Goal: Task Accomplishment & Management: Complete application form

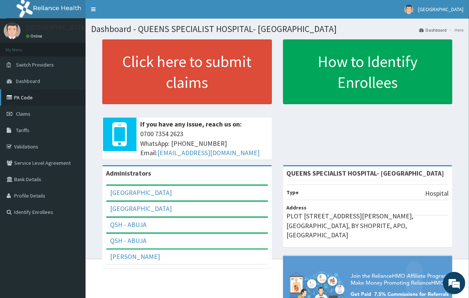
click at [35, 93] on link "PA Code" at bounding box center [42, 97] width 85 height 16
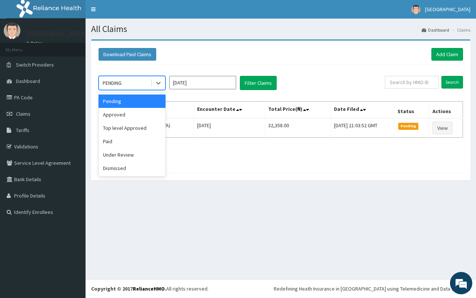
click at [138, 87] on div "PENDING" at bounding box center [125, 83] width 52 height 12
click at [134, 153] on div "Under Review" at bounding box center [131, 154] width 67 height 13
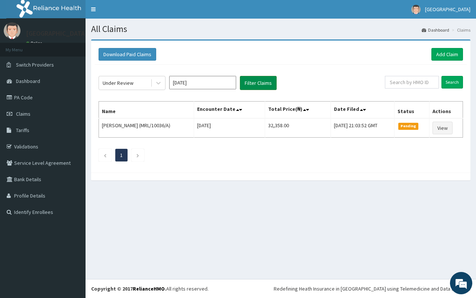
click at [257, 76] on button "Filter Claims" at bounding box center [258, 83] width 37 height 14
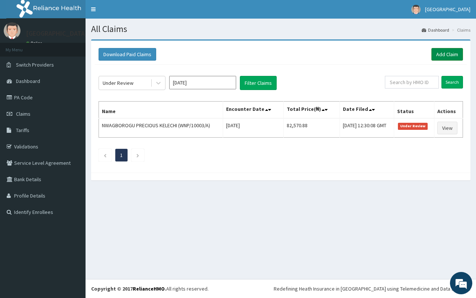
click at [441, 49] on link "Add Claim" at bounding box center [447, 54] width 32 height 13
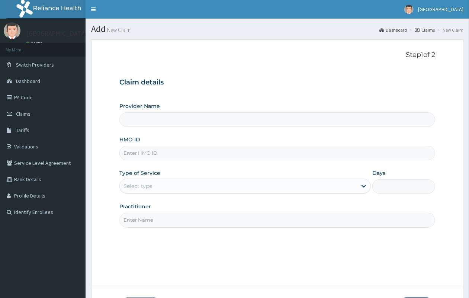
type input "QUEENS SPECIALIST HOSPITAL- [GEOGRAPHIC_DATA]"
paste input "NIT/10113/A"
type input "NIT/10113/A"
click at [163, 185] on div "Select type" at bounding box center [238, 186] width 237 height 12
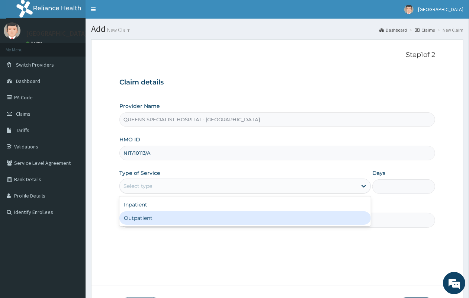
click at [164, 216] on div "Outpatient" at bounding box center [244, 217] width 251 height 13
type input "1"
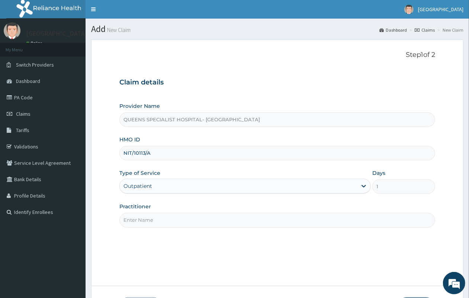
click at [164, 216] on input "Practitioner" at bounding box center [276, 220] width 315 height 14
type input "GP"
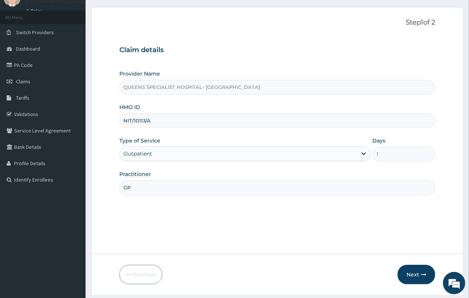
scroll to position [55, 0]
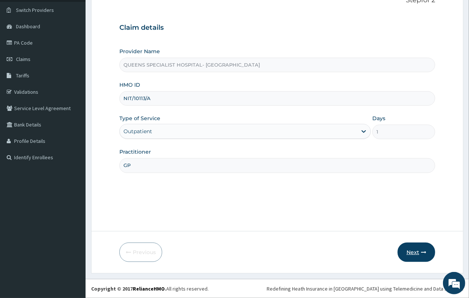
click at [413, 256] on button "Next" at bounding box center [416, 251] width 38 height 19
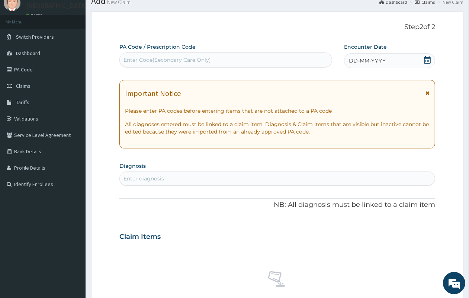
scroll to position [0, 0]
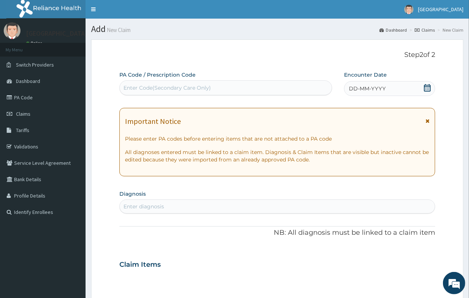
click at [190, 90] on div "Enter Code(Secondary Care Only)" at bounding box center [166, 87] width 87 height 7
paste input "PA/86F3A5"
type input "PA/86F3A5"
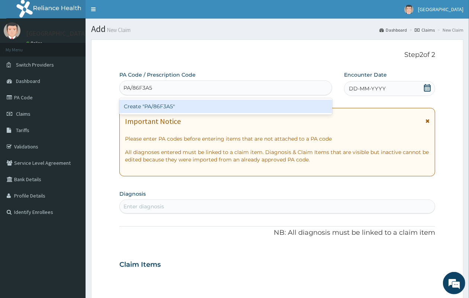
click at [189, 107] on div "Create "PA/86F3A5"" at bounding box center [225, 106] width 213 height 13
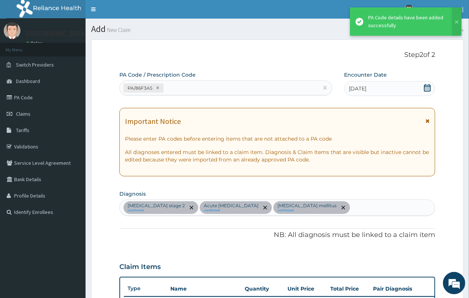
scroll to position [237, 0]
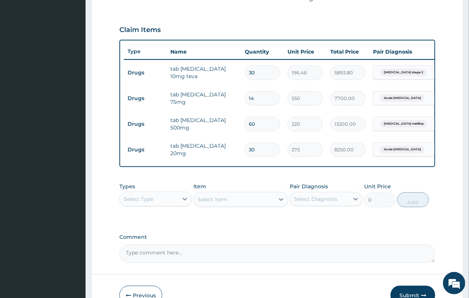
click at [155, 205] on div "Select Type" at bounding box center [149, 199] width 58 height 12
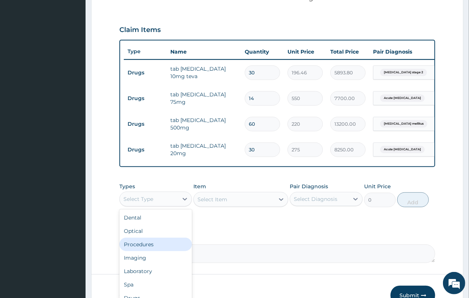
click at [156, 251] on div "Procedures" at bounding box center [155, 243] width 72 height 13
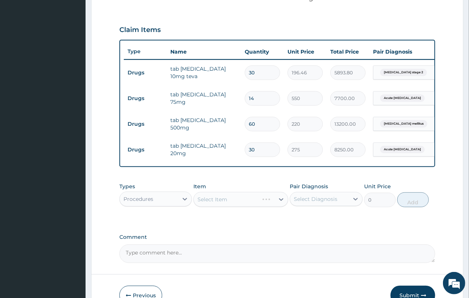
click at [229, 203] on div "Select Item" at bounding box center [240, 199] width 95 height 15
click at [229, 204] on div "Select Item" at bounding box center [234, 199] width 81 height 12
type input "g"
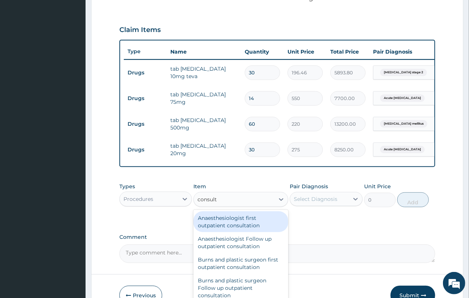
type input "consulta"
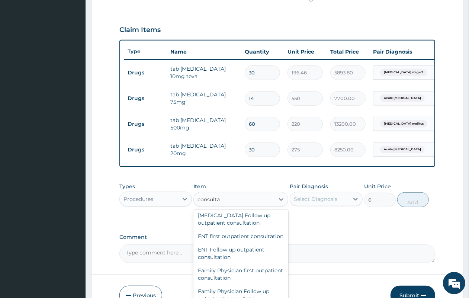
scroll to position [372, 0]
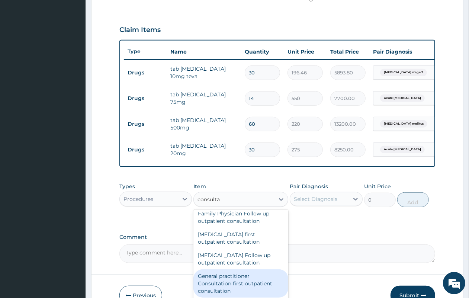
click at [236, 293] on div "General practitioner Consultation first outpatient consultation" at bounding box center [240, 283] width 95 height 28
type input "4350"
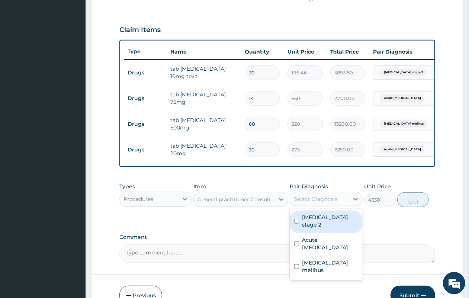
click at [315, 201] on div "Select Diagnosis" at bounding box center [315, 198] width 43 height 7
click at [313, 225] on label "Hypertension stage 2" at bounding box center [330, 220] width 56 height 15
checkbox input "true"
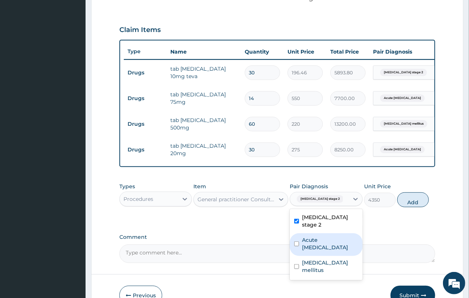
click at [312, 242] on label "Acute sciatica" at bounding box center [330, 243] width 56 height 15
checkbox input "true"
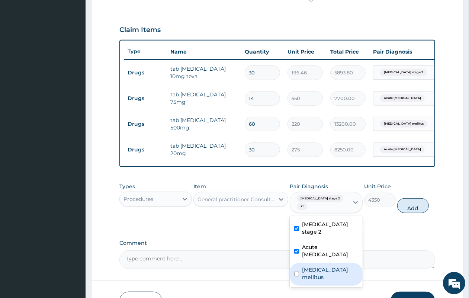
click at [313, 263] on div "Diabetes mellitus" at bounding box center [325, 274] width 72 height 23
checkbox input "true"
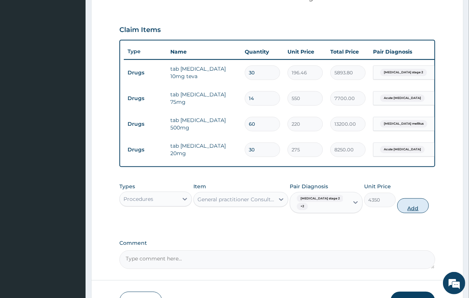
click at [415, 213] on button "Add" at bounding box center [413, 205] width 32 height 15
type input "0"
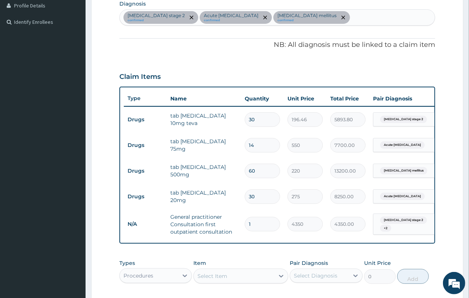
scroll to position [316, 0]
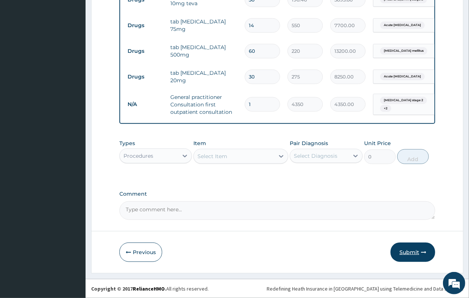
click at [408, 254] on button "Submit" at bounding box center [412, 251] width 45 height 19
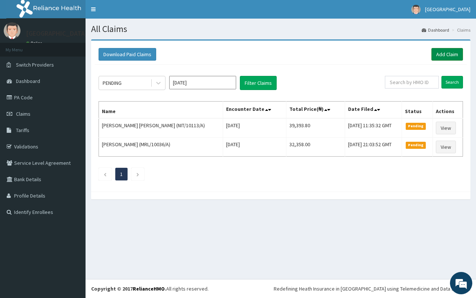
click at [438, 58] on link "Add Claim" at bounding box center [447, 54] width 32 height 13
click at [449, 54] on link "Add Claim" at bounding box center [447, 54] width 32 height 13
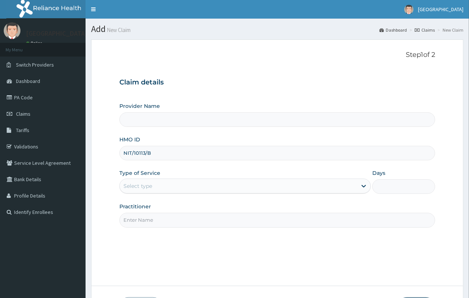
type input "QUEENS SPECIALIST HOSPITAL- [GEOGRAPHIC_DATA]"
click at [161, 188] on div "Select type" at bounding box center [238, 186] width 237 height 12
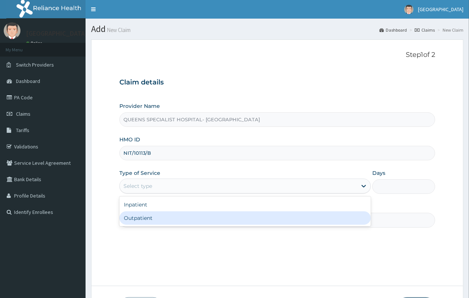
click at [155, 214] on div "Outpatient" at bounding box center [244, 217] width 251 height 13
type input "1"
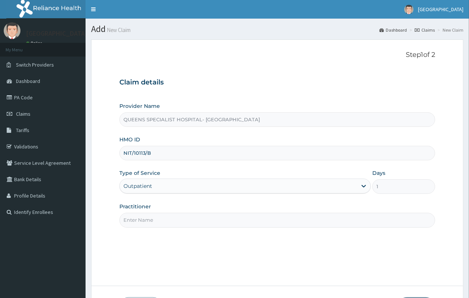
click at [155, 214] on input "Practitioner" at bounding box center [276, 220] width 315 height 14
type input "GP"
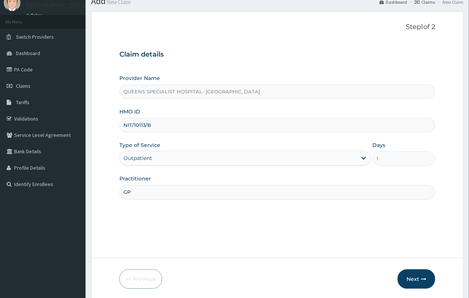
scroll to position [55, 0]
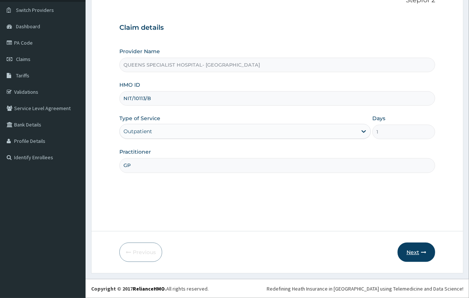
click at [409, 255] on button "Next" at bounding box center [416, 251] width 38 height 19
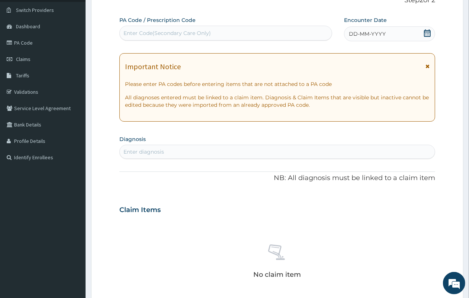
click at [202, 32] on div "Enter Code(Secondary Care Only)" at bounding box center [166, 32] width 87 height 7
paste input "PA/359AB9"
type input "PA/359AB9"
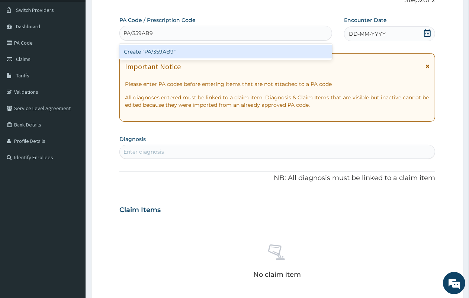
click at [201, 46] on div "Create "PA/359AB9"" at bounding box center [225, 51] width 213 height 13
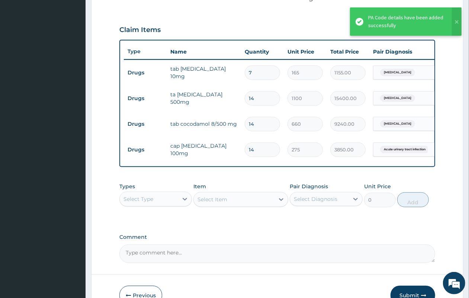
scroll to position [0, 0]
click at [155, 205] on div "Select Type" at bounding box center [149, 199] width 58 height 12
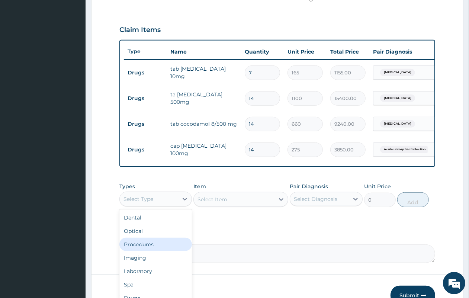
click at [157, 251] on div "Procedures" at bounding box center [155, 243] width 72 height 13
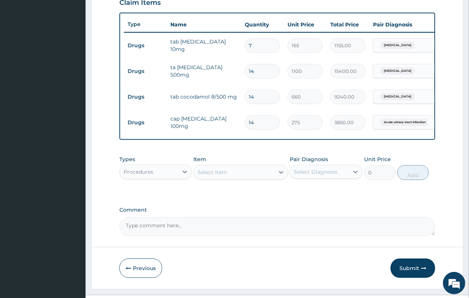
scroll to position [286, 0]
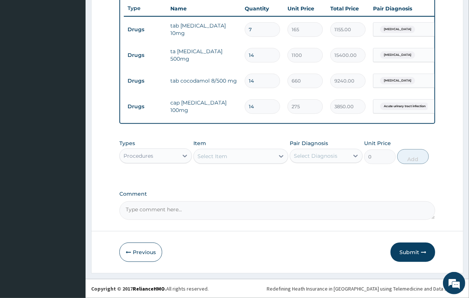
click at [211, 157] on div "Select Item" at bounding box center [212, 155] width 30 height 7
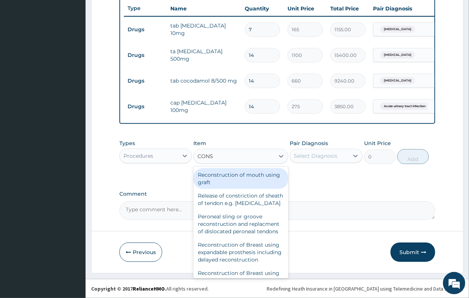
type input "CONSU"
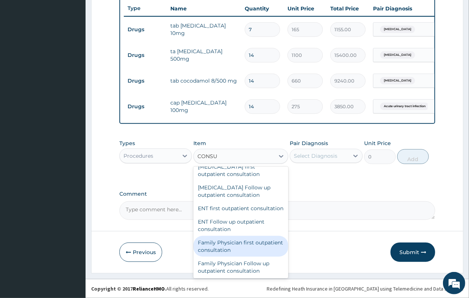
scroll to position [372, 0]
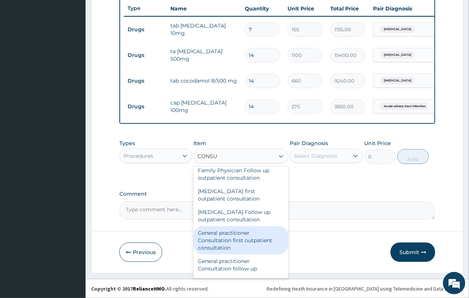
click at [227, 243] on div "General practitioner Consultation first outpatient consultation" at bounding box center [240, 240] width 95 height 28
type input "4350"
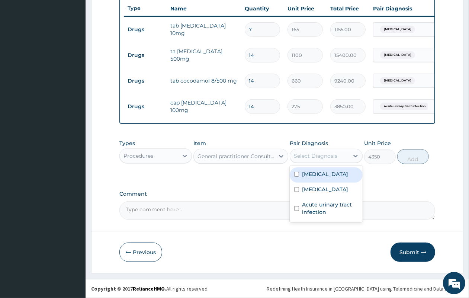
click at [308, 156] on div "Select Diagnosis" at bounding box center [315, 155] width 43 height 7
click at [304, 174] on label "Upper respiratory infection" at bounding box center [325, 173] width 46 height 7
checkbox input "true"
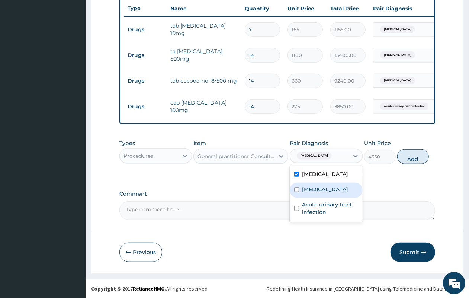
click at [322, 198] on div "Sepsis" at bounding box center [325, 189] width 72 height 15
checkbox input "true"
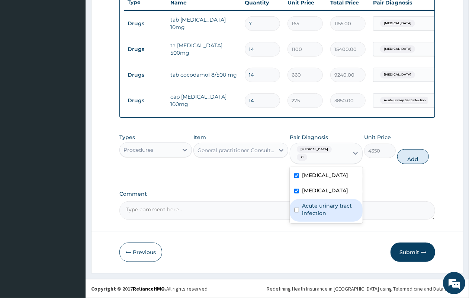
click at [318, 216] on label "Acute urinary tract infection" at bounding box center [330, 209] width 56 height 15
checkbox input "true"
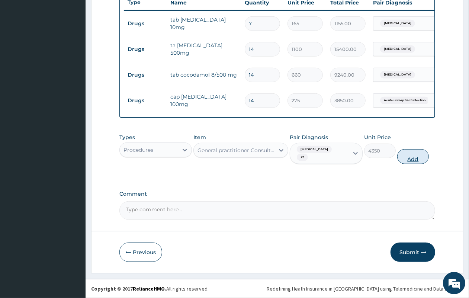
click at [420, 164] on button "Add" at bounding box center [413, 156] width 32 height 15
type input "0"
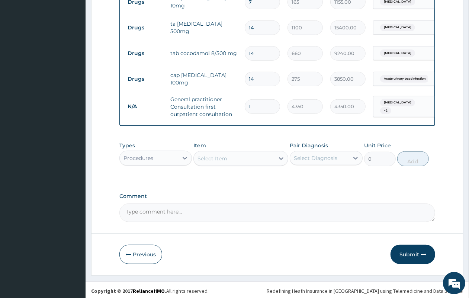
scroll to position [316, 0]
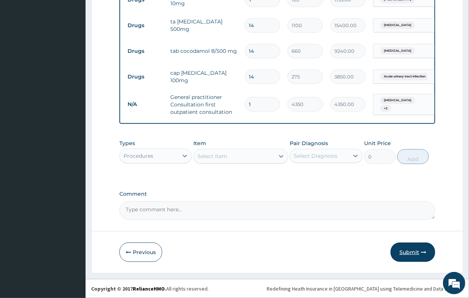
click at [401, 250] on button "Submit" at bounding box center [412, 251] width 45 height 19
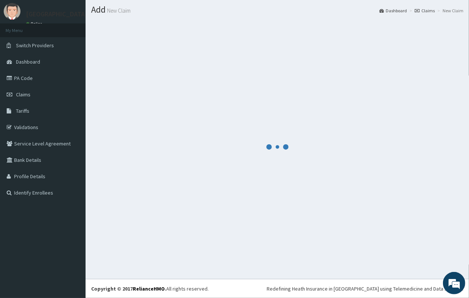
scroll to position [19, 0]
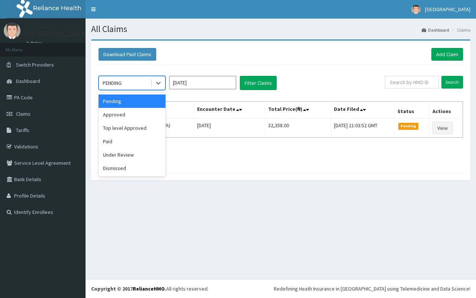
click at [126, 79] on div "PENDING" at bounding box center [125, 83] width 52 height 12
click at [134, 113] on div "Approved" at bounding box center [131, 114] width 67 height 13
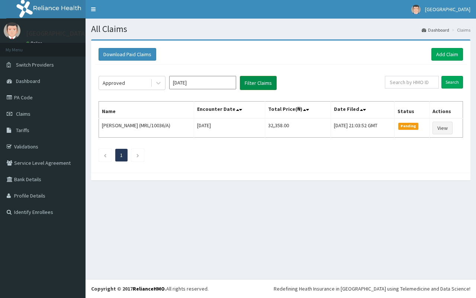
click at [269, 88] on button "Filter Claims" at bounding box center [258, 83] width 37 height 14
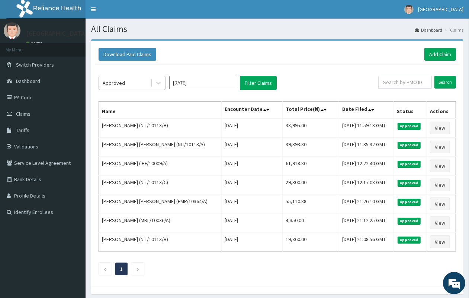
click at [129, 87] on div "Approved" at bounding box center [125, 83] width 52 height 12
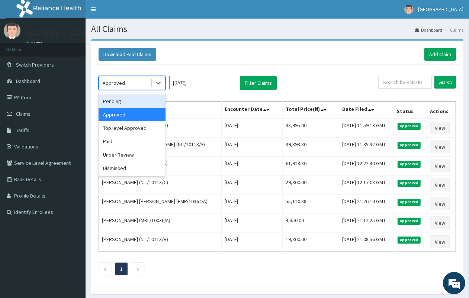
click at [138, 95] on div "Pending" at bounding box center [131, 100] width 67 height 13
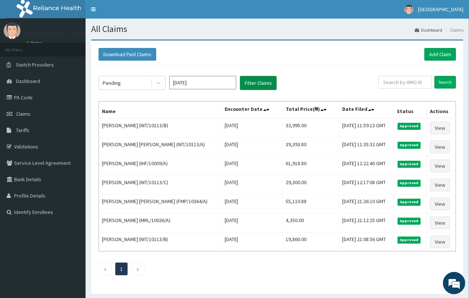
click at [252, 84] on button "Filter Claims" at bounding box center [258, 83] width 37 height 14
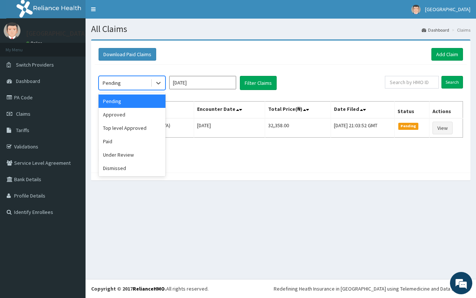
click at [140, 86] on div "Pending" at bounding box center [125, 83] width 52 height 12
click at [140, 153] on div "Under Review" at bounding box center [131, 154] width 67 height 13
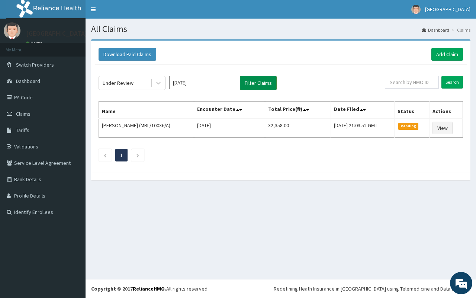
click at [256, 85] on button "Filter Claims" at bounding box center [258, 83] width 37 height 14
